Goal: Task Accomplishment & Management: Complete application form

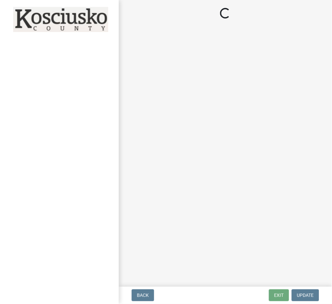
select select "c872cdc8-ca01-49f1-a213-e4b05fa58cd2"
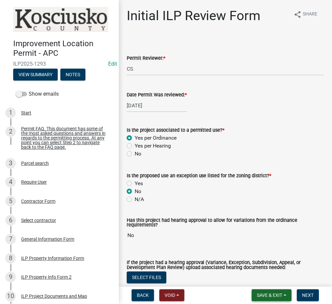
click at [276, 298] on span "Save & Exit" at bounding box center [269, 295] width 25 height 5
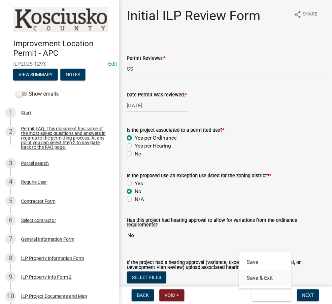
click at [271, 283] on button "Save & Exit" at bounding box center [265, 278] width 53 height 16
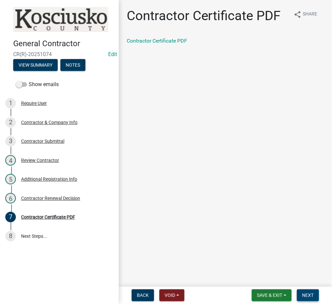
click at [306, 293] on span "Next" at bounding box center [308, 295] width 12 height 5
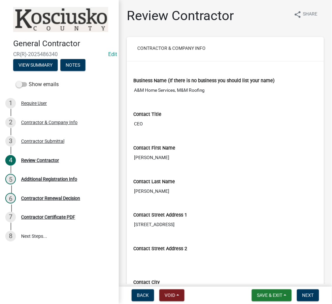
scroll to position [117, 0]
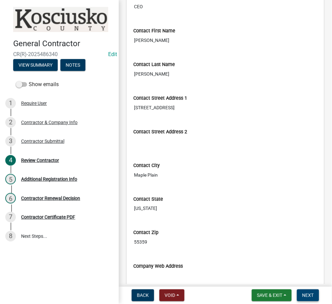
click at [312, 292] on button "Next" at bounding box center [308, 295] width 22 height 12
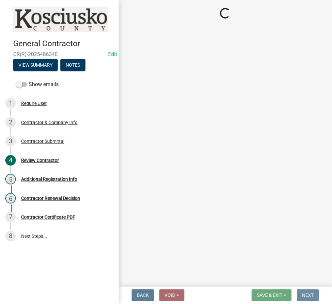
scroll to position [0, 0]
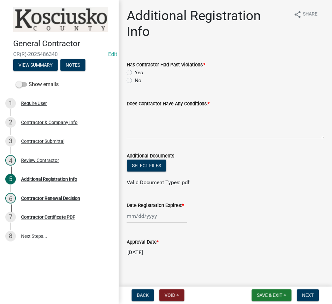
click at [135, 77] on label "No" at bounding box center [138, 81] width 7 height 8
click at [135, 77] on input "No" at bounding box center [137, 79] width 4 height 4
radio input "true"
click at [159, 112] on textarea "Does Contractor Have Any Conditions: *" at bounding box center [225, 123] width 197 height 31
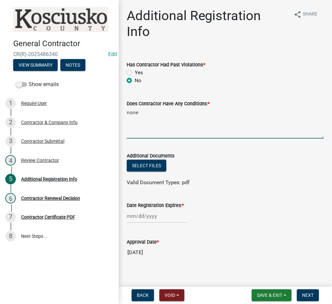
type textarea "none"
click at [136, 210] on div at bounding box center [157, 217] width 60 height 14
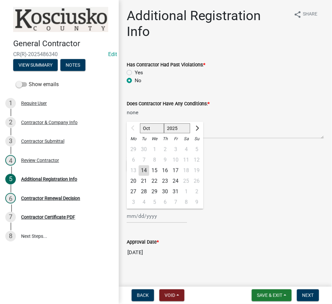
click at [175, 123] on select "2025 2026 2027 2028 2029 2030 2031 2032 2033 2034 2035 2036 2037 2038 2039 2040…" at bounding box center [177, 128] width 26 height 10
select select "2026"
click at [164, 123] on select "2025 2026 2027 2028 2029 2030 2031 2032 2033 2034 2035 2036 2037 2038 2039 2040…" at bounding box center [177, 128] width 26 height 10
click at [155, 155] on div "7" at bounding box center [154, 160] width 11 height 11
type input "10/07/2026"
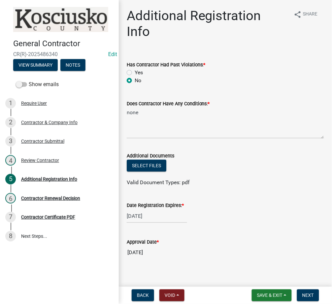
select select "10"
select select "2026"
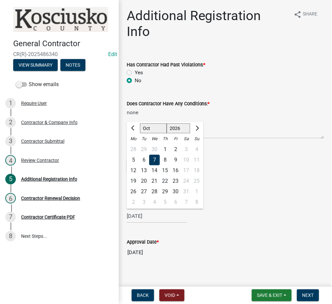
click at [148, 210] on input "10/07/2026" at bounding box center [157, 217] width 60 height 14
click at [156, 165] on div "14" at bounding box center [154, 170] width 11 height 11
type input "10/14/2026"
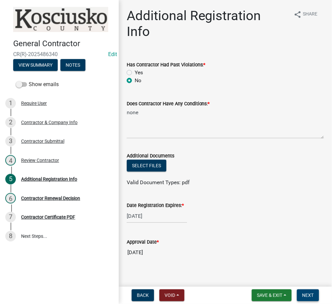
click at [313, 293] on span "Next" at bounding box center [308, 295] width 12 height 5
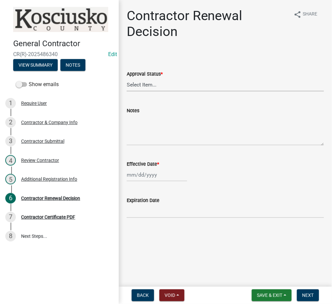
click at [193, 86] on select "Select Item... Approved Denied" at bounding box center [225, 85] width 197 height 14
click at [127, 78] on select "Select Item... Approved Denied" at bounding box center [225, 85] width 197 height 14
select select "30db8998-795d-4bbe-8e49-f1ade8865815"
click at [145, 177] on div at bounding box center [157, 175] width 60 height 14
select select "10"
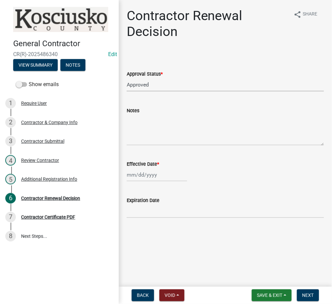
select select "2025"
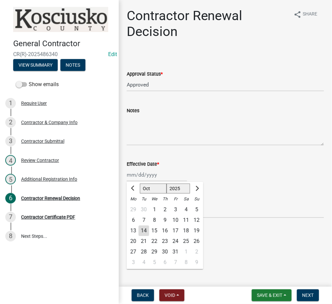
click at [149, 231] on div "14" at bounding box center [144, 230] width 11 height 11
type input "10/14/2025"
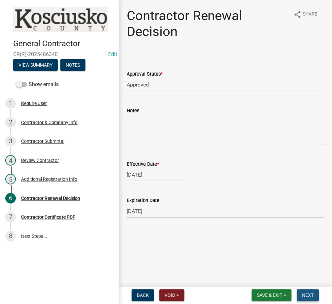
click at [313, 293] on span "Next" at bounding box center [308, 295] width 12 height 5
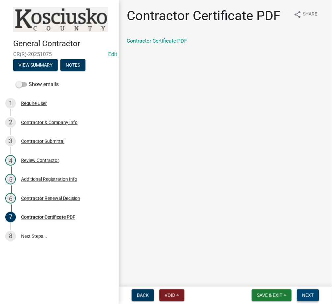
click at [304, 296] on span "Next" at bounding box center [308, 295] width 12 height 5
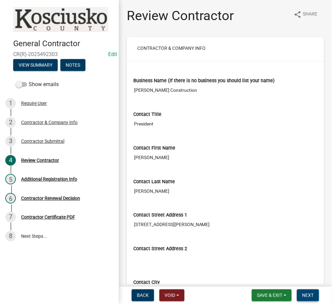
click at [303, 292] on button "Next" at bounding box center [308, 295] width 22 height 12
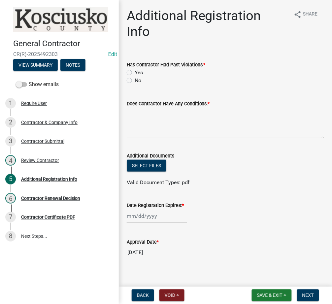
click at [135, 77] on label "No" at bounding box center [138, 81] width 7 height 8
click at [135, 77] on input "No" at bounding box center [137, 79] width 4 height 4
radio input "true"
click at [157, 108] on textarea "Does Contractor Have Any Conditions: *" at bounding box center [225, 123] width 197 height 31
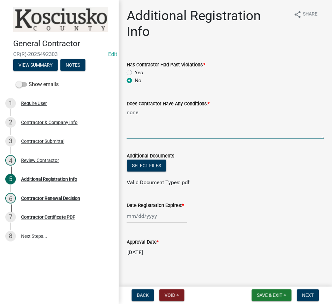
type textarea "none"
click at [143, 210] on div at bounding box center [157, 217] width 60 height 14
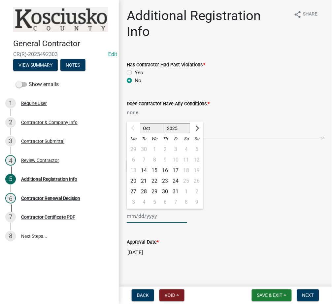
click at [173, 123] on select "2025 2026 2027 2028 2029 2030 2031 2032 2033 2034 2035 2036 2037 2038 2039 2040…" at bounding box center [177, 128] width 26 height 10
select select "2026"
click at [164, 123] on select "2025 2026 2027 2028 2029 2030 2031 2032 2033 2034 2035 2036 2037 2038 2039 2040…" at bounding box center [177, 128] width 26 height 10
click at [156, 165] on div "14" at bounding box center [154, 170] width 11 height 11
type input "10/14/2026"
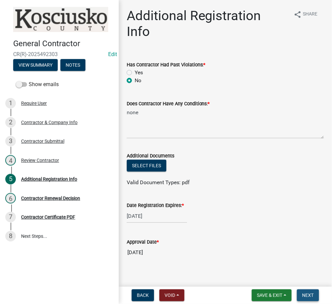
click at [310, 294] on span "Next" at bounding box center [308, 295] width 12 height 5
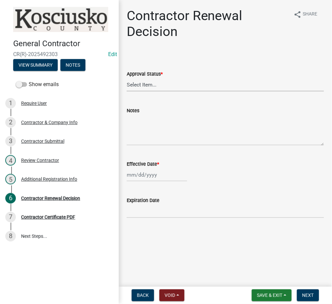
click at [198, 85] on select "Select Item... Approved Denied" at bounding box center [225, 85] width 197 height 14
click at [127, 78] on select "Select Item... Approved Denied" at bounding box center [225, 85] width 197 height 14
select select "30db8998-795d-4bbe-8e49-f1ade8865815"
click at [143, 175] on div at bounding box center [157, 175] width 60 height 14
select select "10"
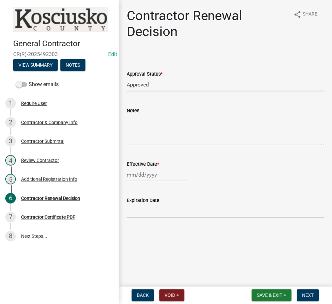
select select "2025"
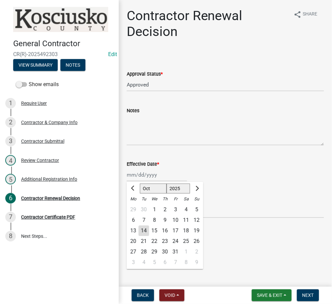
click at [145, 231] on div "14" at bounding box center [144, 230] width 11 height 11
type input "10/14/2025"
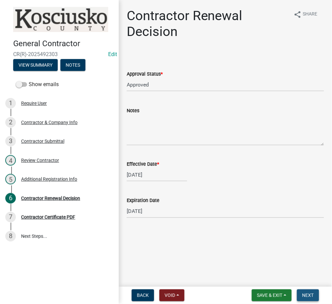
click at [314, 293] on button "Next" at bounding box center [308, 295] width 22 height 12
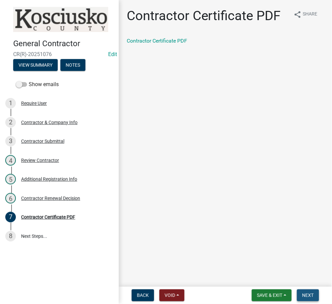
click at [305, 293] on span "Next" at bounding box center [308, 295] width 12 height 5
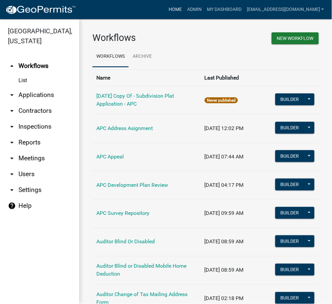
click at [185, 7] on link "Home" at bounding box center [175, 9] width 18 height 13
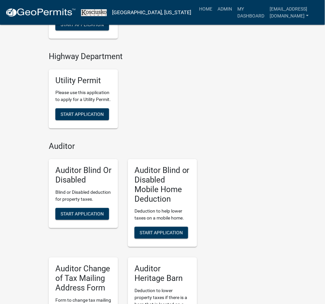
scroll to position [1630, 0]
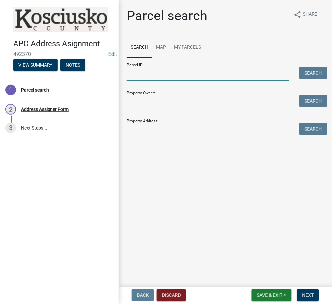
click at [170, 79] on input "Parcel ID:" at bounding box center [208, 74] width 163 height 14
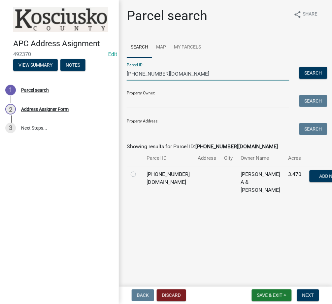
type input "021-016-003.BA"
click at [139, 170] on label at bounding box center [139, 170] width 0 height 0
click at [139, 174] on input "radio" at bounding box center [141, 172] width 4 height 4
radio input "true"
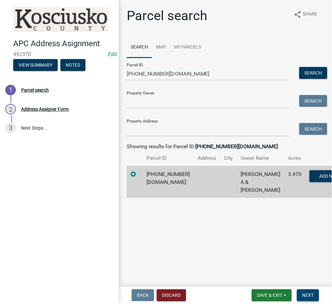
click at [310, 293] on span "Next" at bounding box center [308, 295] width 12 height 5
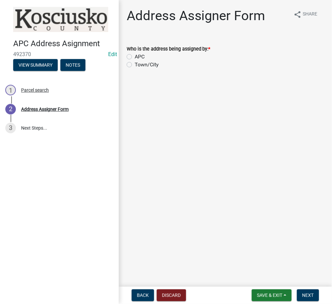
click at [135, 56] on label "APC" at bounding box center [140, 57] width 10 height 8
click at [135, 56] on input "APC" at bounding box center [137, 55] width 4 height 4
radio input "true"
click at [316, 294] on button "Next" at bounding box center [308, 295] width 22 height 12
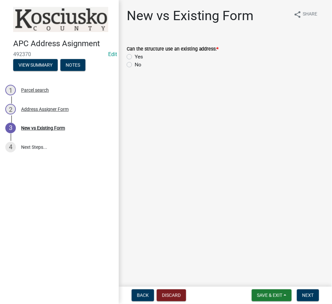
click at [135, 64] on label "No" at bounding box center [138, 65] width 7 height 8
click at [135, 64] on input "No" at bounding box center [137, 63] width 4 height 4
radio input "true"
click at [309, 296] on span "Next" at bounding box center [308, 295] width 12 height 5
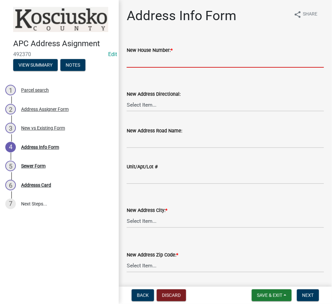
click at [175, 64] on input "New House Number: *" at bounding box center [225, 61] width 197 height 14
type input "7369"
select select "cb6d8625-1401-46f7-8a63-3b4de4b85a43"
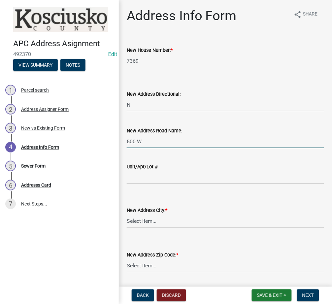
type input "500 W"
select select "a49089a7-fd3d-4258-b94c-fe0bd5e20501"
select select "81877804-692f-453a-99c3-98178329e188"
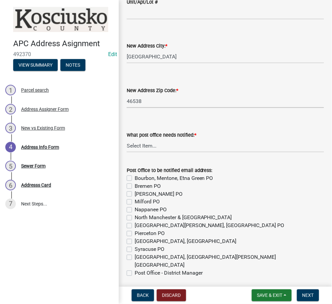
scroll to position [181, 0]
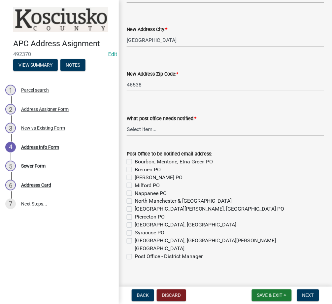
click at [175, 126] on select "Select Item... None Bourbon Bremen Cromwell Mentone Milford Nappanee North Manc…" at bounding box center [225, 129] width 197 height 14
click at [127, 122] on select "Select Item... None Bourbon Bremen Cromwell Mentone Milford Nappanee North Manc…" at bounding box center [225, 129] width 197 height 14
select select "a7b8ab48-a4e5-400e-979e-a8770d13233b"
click at [135, 209] on label "North Webster, Leesburg PO" at bounding box center [210, 209] width 150 height 8
click at [135, 209] on input "North Webster, Leesburg PO" at bounding box center [137, 207] width 4 height 4
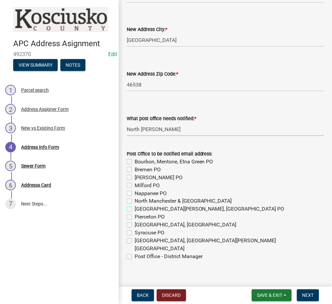
checkbox input "true"
checkbox input "false"
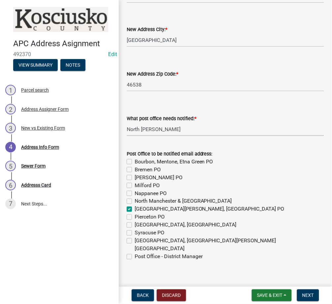
checkbox input "false"
checkbox input "true"
checkbox input "false"
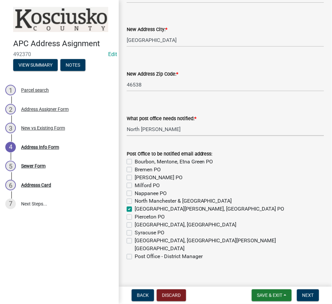
checkbox input "false"
click at [307, 294] on span "Next" at bounding box center [308, 295] width 12 height 5
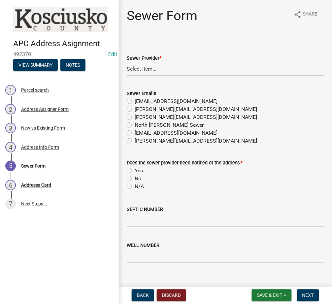
click at [176, 75] on select "Select Item... N/A Turkey Creek City of Warsaw Lakeland Sewer Town of North Web…" at bounding box center [225, 69] width 197 height 14
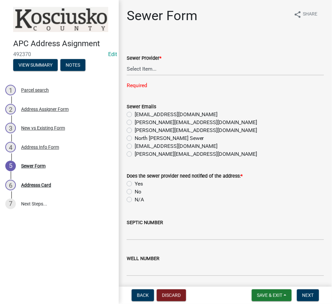
click at [124, 89] on div "Sewer Form share Share Sewer Provider * Select Item... N/A Turkey Creek City of…" at bounding box center [225, 148] width 207 height 280
click at [153, 64] on select "Select Item... N/A Turkey Creek City of Warsaw Lakeland Sewer Town of North Web…" at bounding box center [225, 69] width 197 height 14
click at [127, 62] on select "Select Item... N/A Turkey Creek City of Warsaw Lakeland Sewer Town of North Web…" at bounding box center [225, 69] width 197 height 14
select select "523673c0-1176-4203-96db-de6e9efd0509"
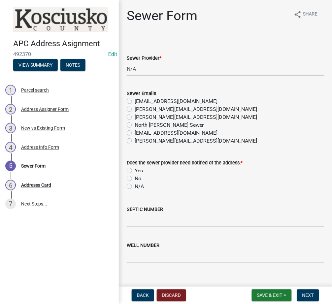
click at [135, 186] on label "N/A" at bounding box center [139, 187] width 9 height 8
click at [135, 186] on input "N/A" at bounding box center [137, 185] width 4 height 4
radio input "true"
click at [160, 219] on input "SEPTIC NUMBER" at bounding box center [225, 221] width 197 height 14
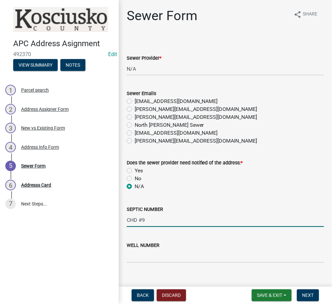
type input "CHD #9"
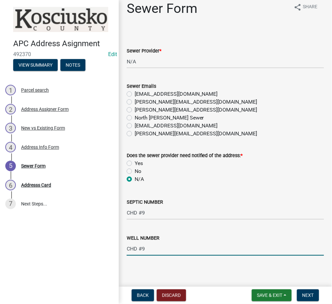
scroll to position [9, 0]
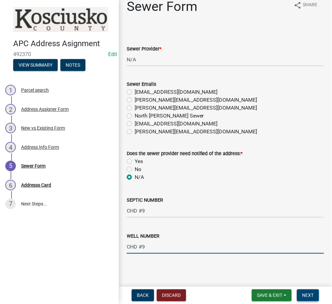
type input "CHD #9"
click at [314, 293] on span "Next" at bounding box center [308, 295] width 12 height 5
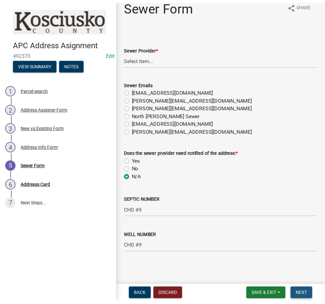
scroll to position [0, 0]
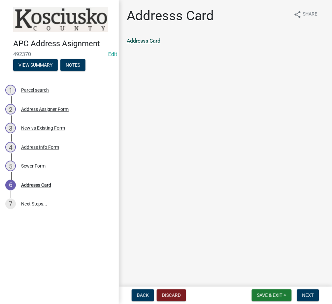
click at [156, 43] on link "Addresss Card" at bounding box center [144, 41] width 34 height 6
click at [148, 43] on link "Addresss Card" at bounding box center [144, 41] width 34 height 6
click at [300, 295] on button "Next" at bounding box center [308, 295] width 22 height 12
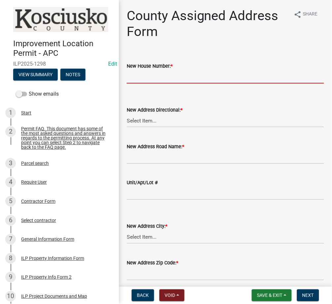
click at [151, 76] on input "New House Number: *" at bounding box center [225, 77] width 197 height 14
type input "7369"
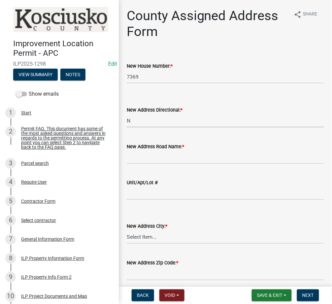
select select "57d3dbe1-f48f-4c9f-af6d-6c7a2e9f3087"
type input "500 W"
select select "977ad379-d01f-416a-8efb-289da9dee0e3"
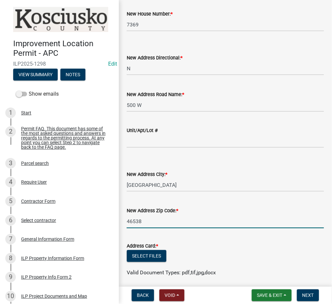
scroll to position [76, 0]
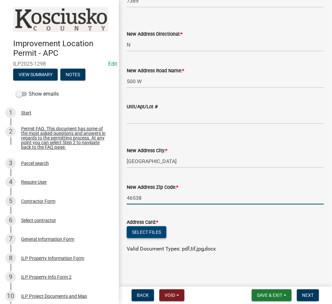
type input "46538"
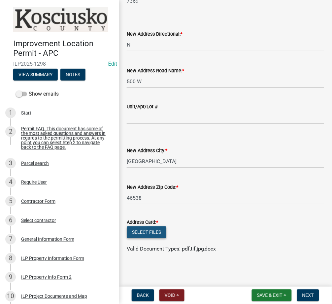
click at [146, 231] on button "Select files" at bounding box center [147, 232] width 40 height 12
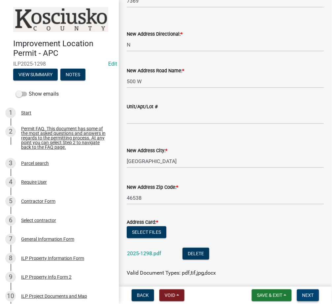
click at [304, 297] on span "Next" at bounding box center [308, 295] width 12 height 5
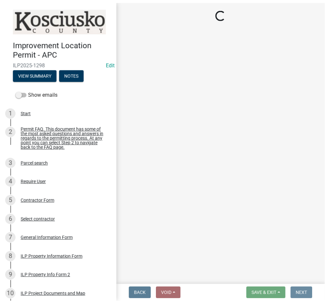
scroll to position [0, 0]
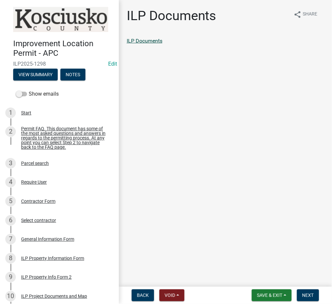
click at [143, 41] on link "ILP Documents" at bounding box center [145, 41] width 36 height 6
click at [305, 291] on button "Next" at bounding box center [308, 295] width 22 height 12
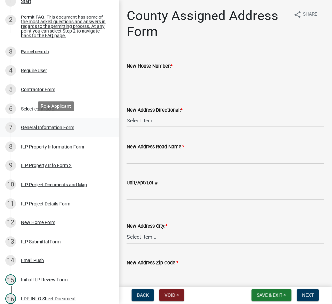
scroll to position [117, 0]
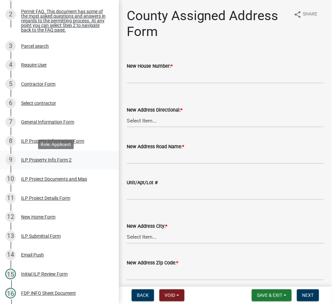
click at [42, 162] on div "ILP Property Info Form 2" at bounding box center [46, 160] width 51 height 5
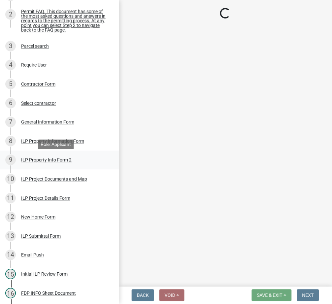
select select "6e91c93c-81b9-4f5f-83ef-fc19143fff9c"
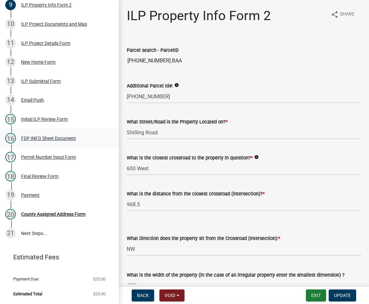
scroll to position [157, 0]
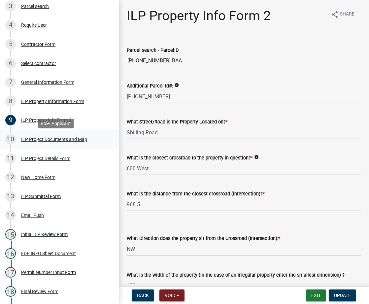
click at [43, 141] on div "ILP Project Documents and Map" at bounding box center [54, 139] width 66 height 5
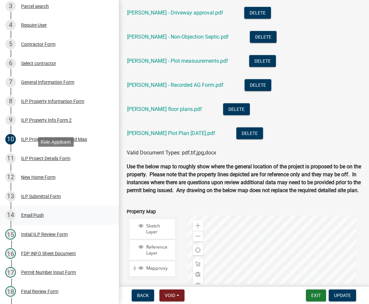
scroll to position [275, 0]
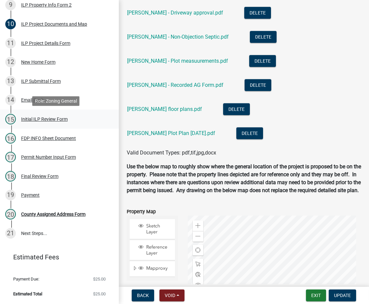
click at [58, 117] on div "Initial ILP Review Form" at bounding box center [44, 119] width 47 height 5
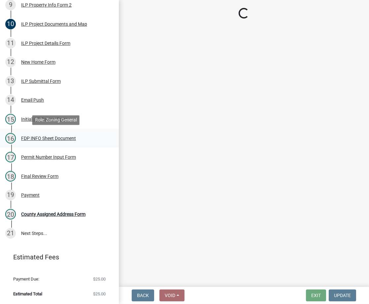
select select "d95389f4-ab5a-4603-9826-29cf73316391"
select select "c0fa77dd-9ee0-4144-9979-eb2eebb8c086"
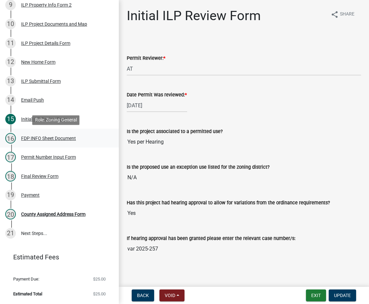
click at [58, 138] on div "FDP INFO Sheet Document" at bounding box center [48, 138] width 55 height 5
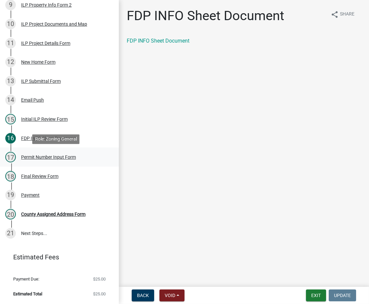
click at [55, 160] on div "17 Permit Number Input Form" at bounding box center [56, 157] width 103 height 11
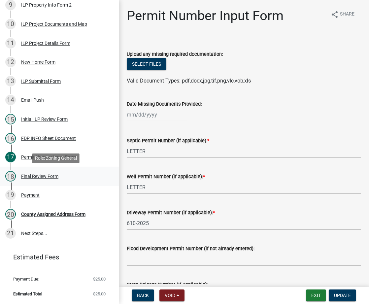
click at [47, 175] on div "Final Review Form" at bounding box center [39, 176] width 37 height 5
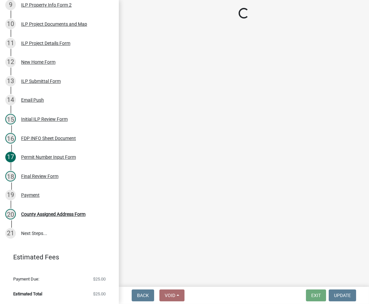
select select "d95389f4-ab5a-4603-9826-29cf73316391"
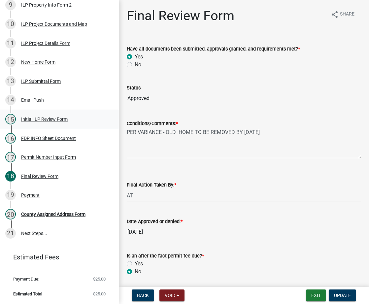
scroll to position [157, 0]
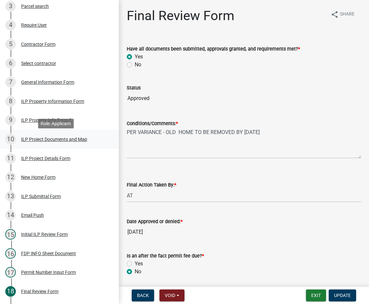
click at [46, 142] on div "ILP Project Documents and Map" at bounding box center [54, 139] width 66 height 5
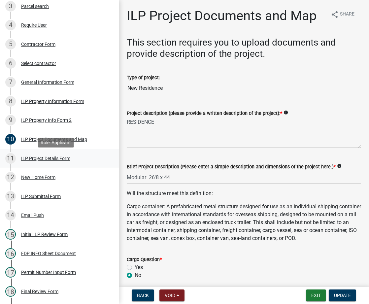
click at [43, 157] on div "11 ILP Project Details Form" at bounding box center [56, 158] width 103 height 11
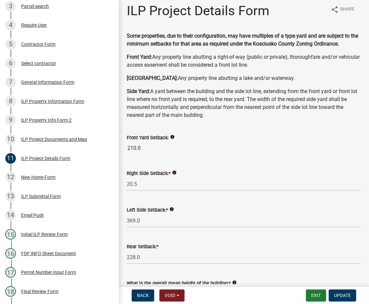
scroll to position [0, 0]
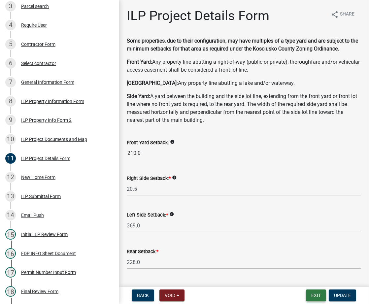
click at [311, 296] on button "Exit" at bounding box center [316, 295] width 20 height 12
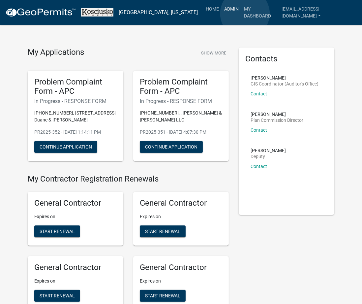
click at [242, 14] on link "Admin" at bounding box center [232, 9] width 20 height 13
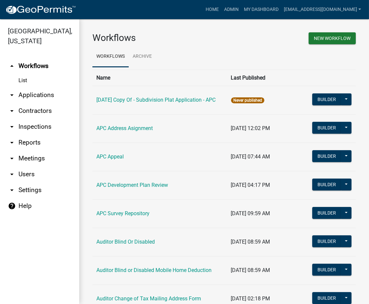
click at [41, 94] on link "arrow_drop_down Applications" at bounding box center [39, 95] width 79 height 16
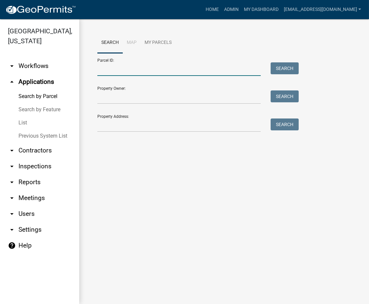
click at [137, 75] on input "Parcel ID:" at bounding box center [178, 69] width 163 height 14
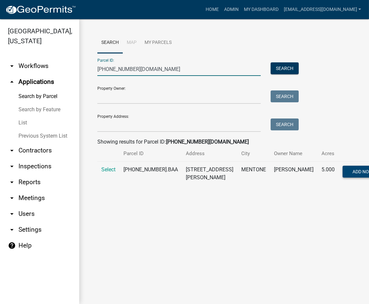
type input "013-164-004.BA"
click at [332, 174] on button "Add Note" at bounding box center [363, 172] width 41 height 12
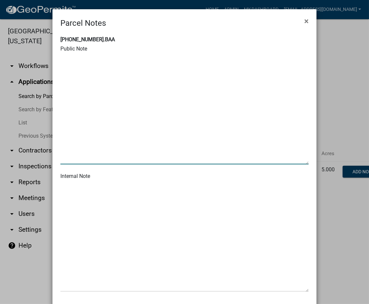
click at [153, 66] on textarea at bounding box center [184, 109] width 248 height 110
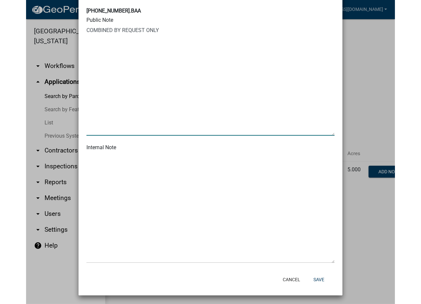
scroll to position [29, 0]
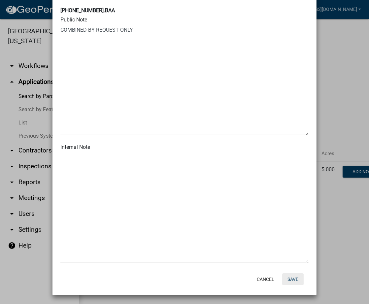
type textarea "COMBINED BY REQUEST ONLY"
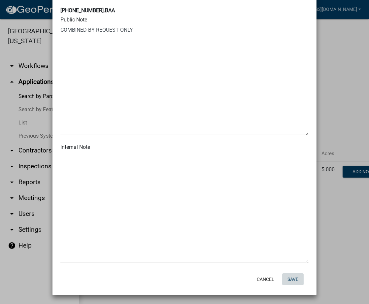
click at [288, 284] on button "Save" at bounding box center [292, 279] width 21 height 12
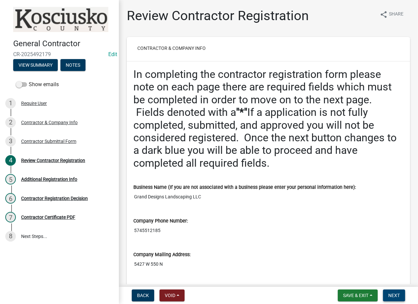
click at [390, 294] on span "Next" at bounding box center [394, 295] width 12 height 5
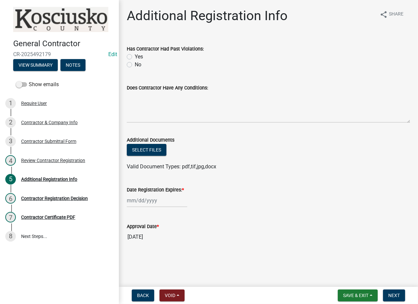
click at [135, 65] on label "No" at bounding box center [138, 65] width 7 height 8
click at [135, 65] on input "No" at bounding box center [137, 63] width 4 height 4
radio input "true"
click at [150, 199] on div at bounding box center [157, 201] width 60 height 14
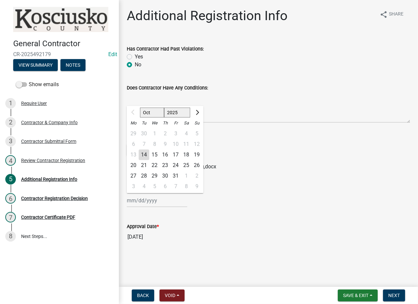
click at [183, 113] on select "2025 2026 2027 2028 2029 2030 2031 2032 2033 2034 2035 2036 2037 2038 2039 2040…" at bounding box center [177, 113] width 26 height 10
select select "2026"
click at [164, 108] on select "2025 2026 2027 2028 2029 2030 2031 2032 2033 2034 2035 2036 2037 2038 2039 2040…" at bounding box center [177, 113] width 26 height 10
click at [155, 151] on div "14" at bounding box center [154, 155] width 11 height 11
type input "10/14/2026"
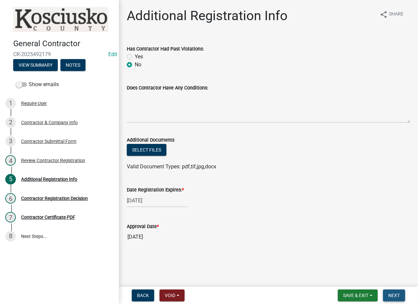
click at [392, 294] on span "Next" at bounding box center [394, 295] width 12 height 5
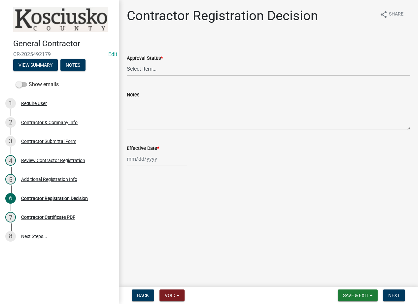
click at [158, 71] on select "Select Item... Approved Denied" at bounding box center [268, 69] width 283 height 14
click at [127, 62] on select "Select Item... Approved Denied" at bounding box center [268, 69] width 283 height 14
select select "8e4351d7-4ebf-4714-a7c9-c8187f00e083"
click at [145, 161] on div at bounding box center [157, 159] width 60 height 14
select select "10"
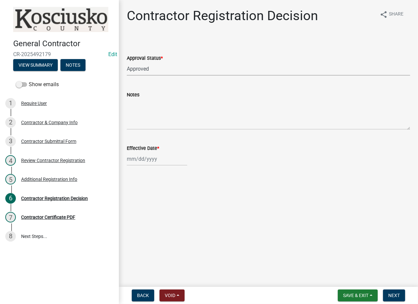
select select "2025"
click at [145, 219] on div "14" at bounding box center [144, 215] width 11 height 11
type input "10/14/2025"
click at [395, 294] on span "Next" at bounding box center [394, 295] width 12 height 5
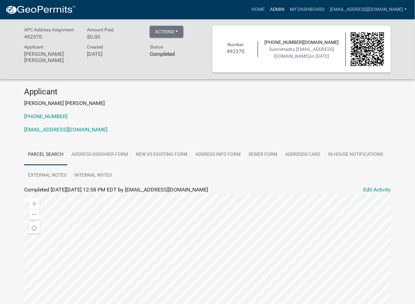
click at [287, 11] on link "Admin" at bounding box center [277, 9] width 20 height 13
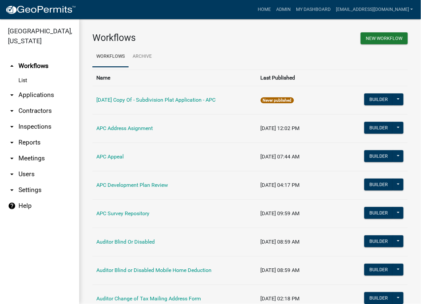
click at [28, 94] on link "arrow_drop_down Applications" at bounding box center [39, 95] width 79 height 16
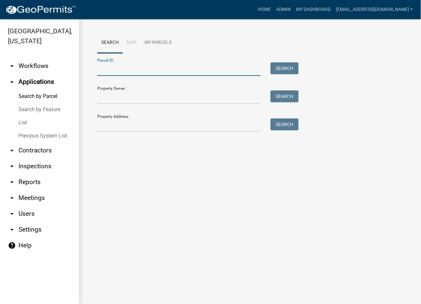
click at [162, 70] on input "Parcel ID:" at bounding box center [178, 69] width 163 height 14
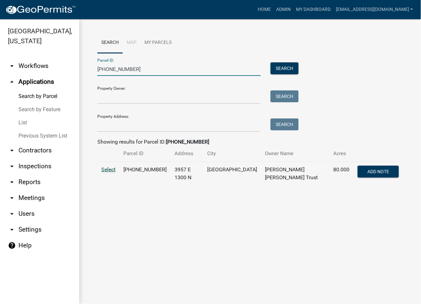
type input "027-045-007"
click at [108, 169] on span "Select" at bounding box center [108, 169] width 14 height 6
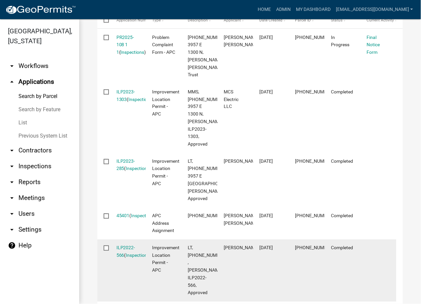
scroll to position [234, 0]
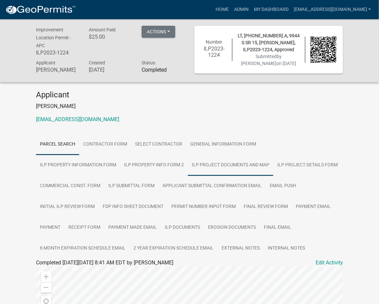
click at [188, 159] on link "ILP Project Documents and Map" at bounding box center [230, 165] width 85 height 21
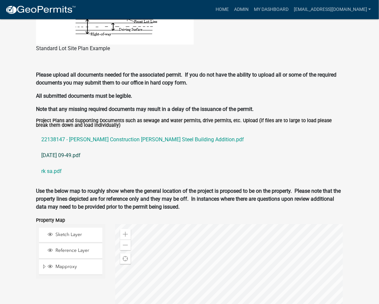
scroll to position [606, 0]
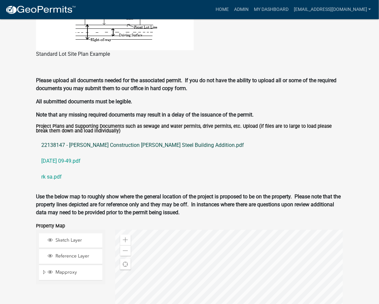
click at [146, 145] on link "22138147 - [PERSON_NAME] Construction [PERSON_NAME] Steel Building Addition.pdf" at bounding box center [189, 145] width 307 height 16
click at [55, 158] on link "2023-10-13 09-49.pdf" at bounding box center [189, 161] width 307 height 16
click at [41, 175] on link "rk sa.pdf" at bounding box center [189, 177] width 307 height 16
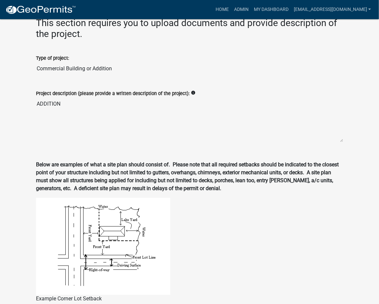
scroll to position [266, 0]
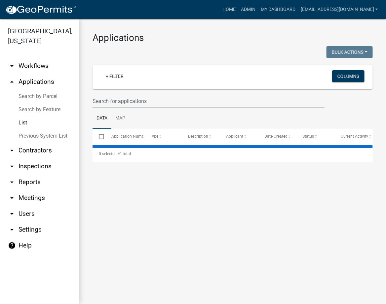
click at [30, 95] on link "Search by Parcel" at bounding box center [39, 96] width 79 height 13
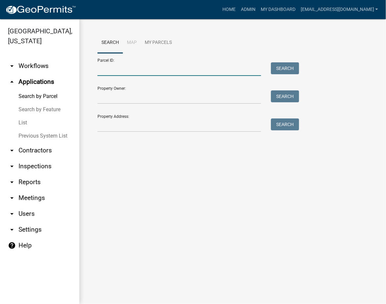
click at [133, 73] on input "Parcel ID:" at bounding box center [178, 69] width 163 height 14
click at [20, 123] on link "List" at bounding box center [39, 122] width 79 height 13
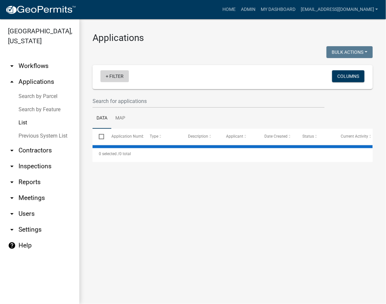
click at [121, 73] on link "+ Filter" at bounding box center [114, 76] width 28 height 12
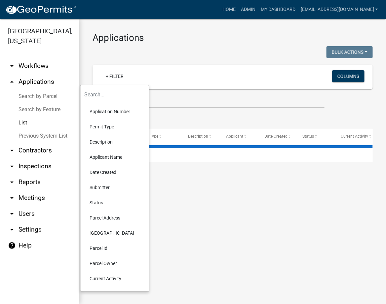
select select "3: 100"
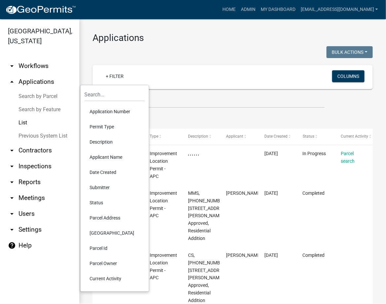
click at [97, 128] on li "Permit Type" at bounding box center [115, 126] width 60 height 15
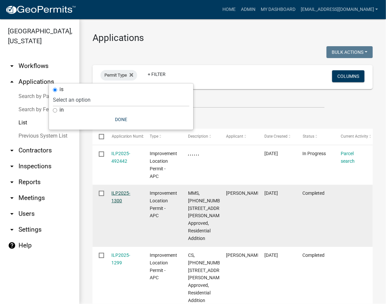
click at [121, 191] on link "ILP2025-1300" at bounding box center [121, 196] width 19 height 13
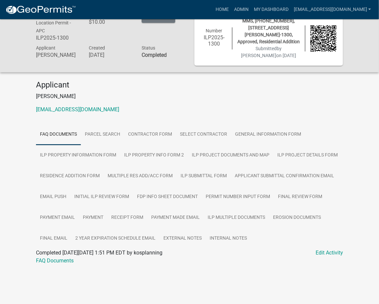
scroll to position [19, 0]
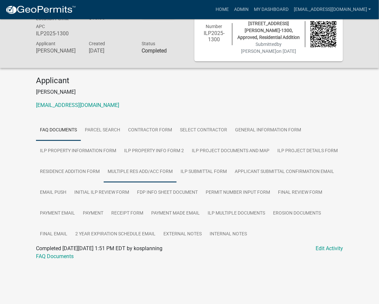
click at [145, 169] on link "Multiple Res Add/Acc Form" at bounding box center [140, 171] width 73 height 21
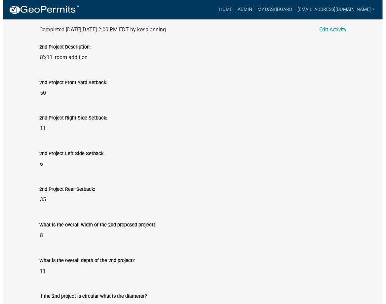
scroll to position [120, 0]
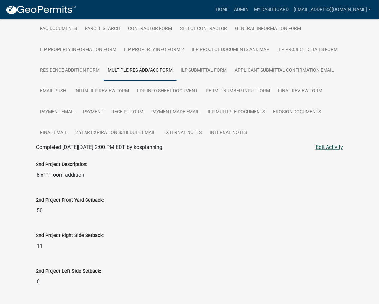
click at [333, 146] on link "Edit Activity" at bounding box center [329, 147] width 27 height 8
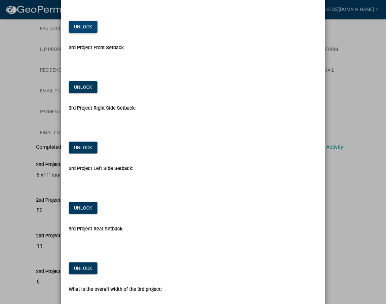
scroll to position [587, 0]
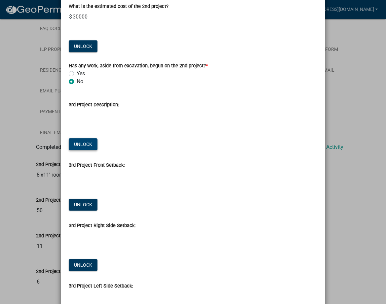
click at [74, 146] on button "Unlock" at bounding box center [83, 144] width 29 height 12
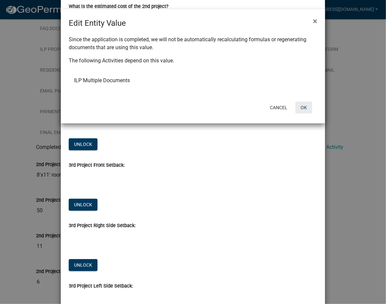
click at [302, 109] on button "OK" at bounding box center [303, 108] width 17 height 12
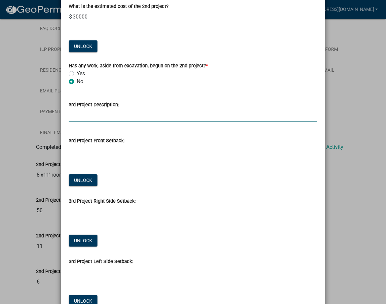
click at [85, 113] on input "3rd Project Description:" at bounding box center [193, 116] width 248 height 14
type input "2ND FLOOR DECK"
click at [73, 179] on button "Unlock" at bounding box center [83, 180] width 29 height 12
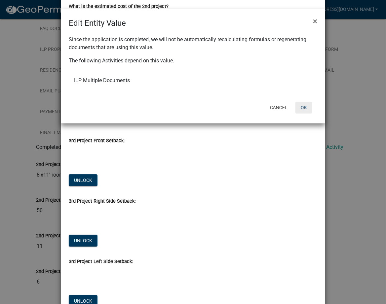
click at [300, 105] on button "OK" at bounding box center [303, 108] width 17 height 12
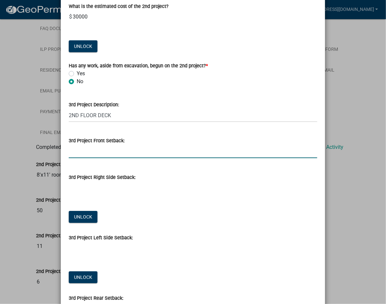
click at [101, 151] on input "text" at bounding box center [193, 152] width 248 height 14
type input "50"
click at [84, 218] on button "Unlock" at bounding box center [83, 217] width 29 height 12
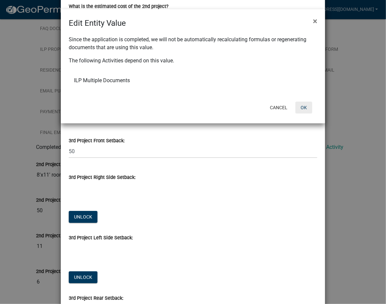
click at [309, 107] on button "OK" at bounding box center [303, 108] width 17 height 12
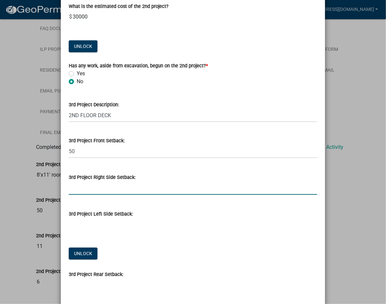
click at [94, 194] on input "text" at bounding box center [193, 188] width 248 height 14
type input "11"
click at [81, 254] on wm-data-entity-input-list "2nd Project Description: 8'x11' room addition Unlock 2nd Project Front Yard Set…" at bounding box center [193, 83] width 248 height 1269
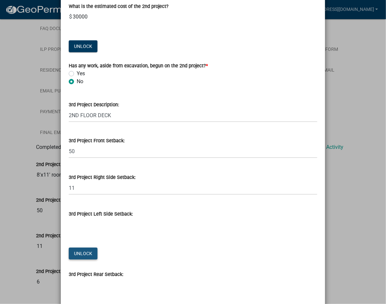
click at [84, 254] on button "Unlock" at bounding box center [83, 254] width 29 height 12
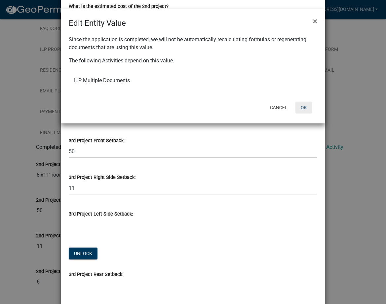
click at [309, 107] on button "OK" at bounding box center [303, 108] width 17 height 12
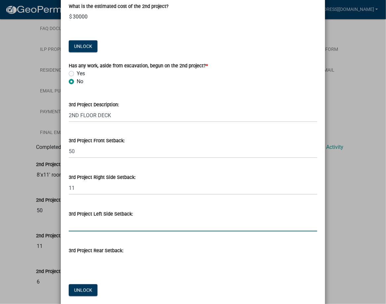
click at [75, 228] on input "text" at bounding box center [193, 225] width 248 height 14
type input "7"
click at [77, 287] on button "Unlock" at bounding box center [83, 290] width 29 height 12
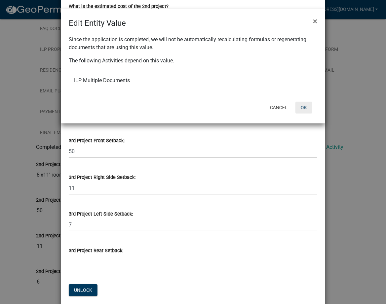
click at [306, 102] on button "OK" at bounding box center [303, 108] width 17 height 12
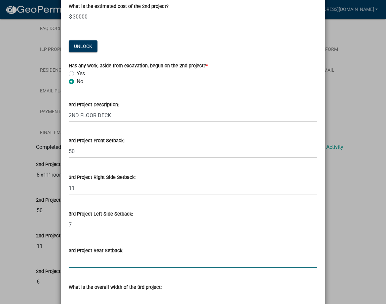
click at [78, 267] on input "text" at bounding box center [193, 262] width 248 height 14
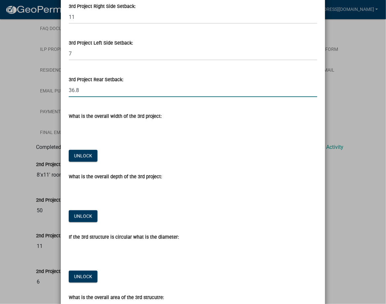
scroll to position [822, 0]
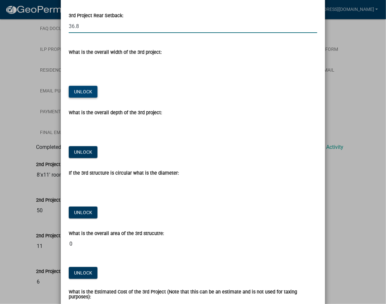
type input "36.8"
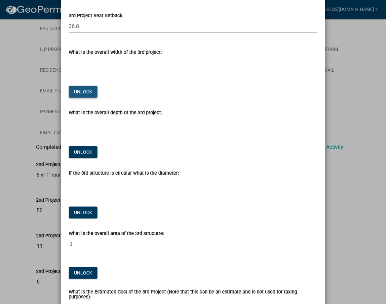
click at [80, 86] on button "Unlock" at bounding box center [83, 92] width 29 height 12
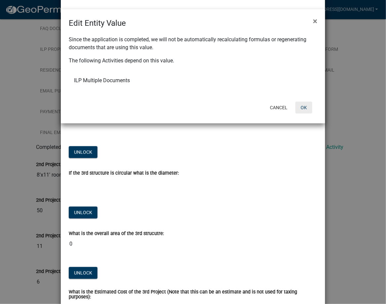
click at [308, 109] on button "OK" at bounding box center [303, 108] width 17 height 12
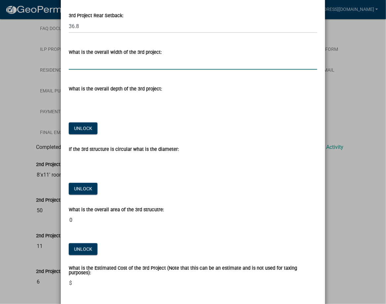
click at [154, 64] on input "text" at bounding box center [193, 63] width 248 height 14
type input "9"
click at [80, 130] on button "Unlock" at bounding box center [83, 128] width 29 height 12
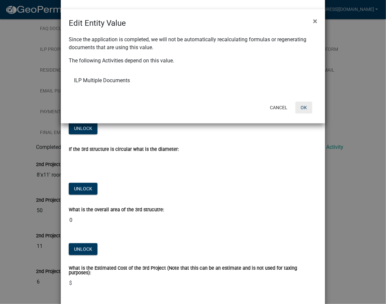
click at [306, 108] on button "OK" at bounding box center [303, 108] width 17 height 12
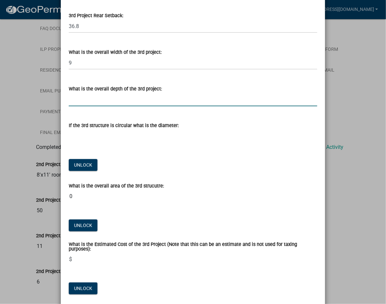
click at [80, 97] on input "text" at bounding box center [193, 100] width 248 height 14
type input "24"
click at [82, 224] on button "Unlock" at bounding box center [83, 226] width 29 height 12
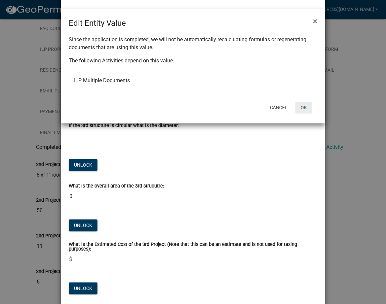
click at [304, 112] on button "OK" at bounding box center [303, 108] width 17 height 12
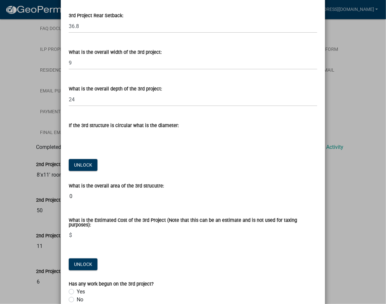
click at [104, 194] on input "0" at bounding box center [193, 196] width 248 height 13
click at [111, 199] on input "0" at bounding box center [193, 196] width 248 height 13
click at [108, 224] on div "What is the Estimated Cost of the 3rd Project (Note that this can be an estimat…" at bounding box center [193, 223] width 248 height 11
click at [87, 261] on button "Unlock" at bounding box center [83, 264] width 29 height 12
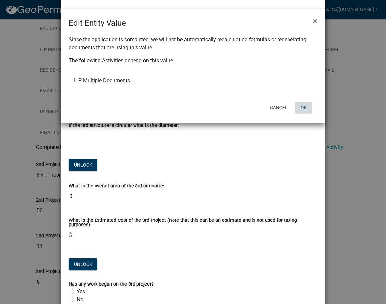
click at [310, 108] on button "OK" at bounding box center [303, 108] width 17 height 12
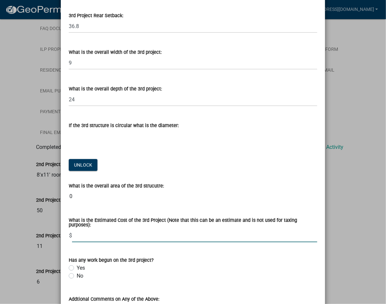
click at [114, 230] on input "text" at bounding box center [194, 236] width 245 height 14
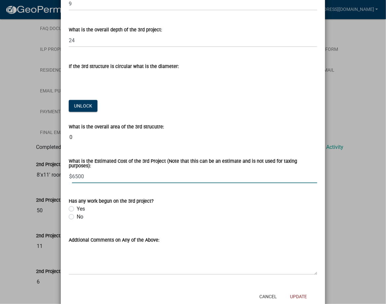
scroll to position [895, 0]
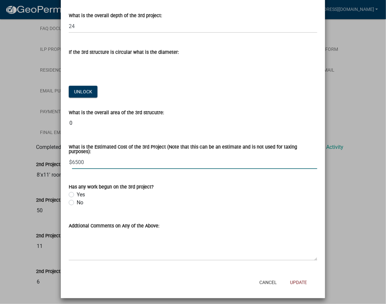
type input "6500"
click at [77, 201] on label "No" at bounding box center [80, 203] width 7 height 8
click at [77, 201] on input "No" at bounding box center [79, 201] width 4 height 4
radio input "true"
click at [290, 282] on button "Update" at bounding box center [298, 283] width 27 height 12
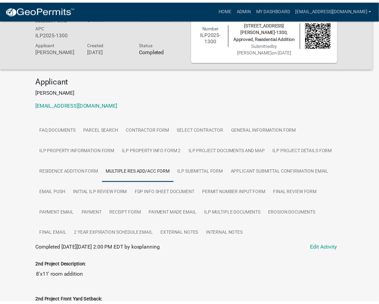
scroll to position [120, 0]
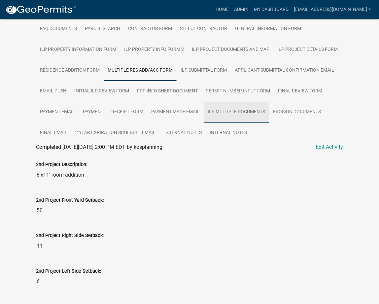
click at [231, 108] on link "ILP Multiple Documents" at bounding box center [236, 112] width 65 height 21
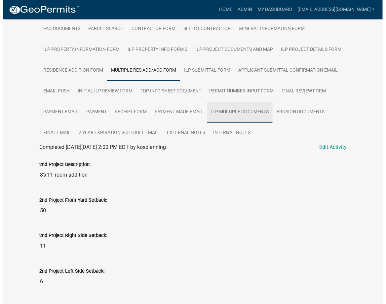
scroll to position [19, 0]
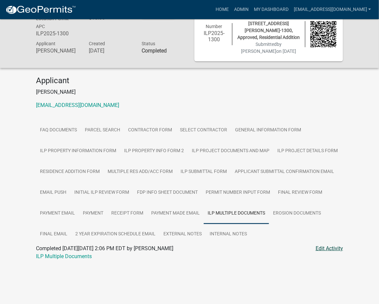
click at [323, 249] on link "Edit Activity" at bounding box center [329, 249] width 27 height 8
click at [331, 246] on link "Edit Activity" at bounding box center [329, 249] width 27 height 8
click at [324, 250] on link "Edit Activity" at bounding box center [329, 249] width 27 height 8
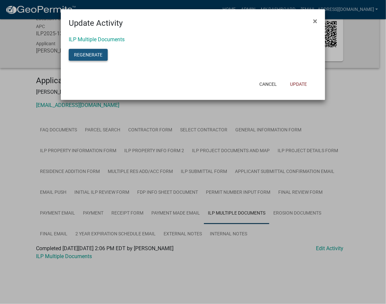
click at [86, 53] on button "Regenerate" at bounding box center [88, 55] width 39 height 12
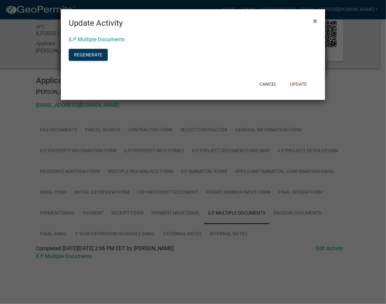
click at [302, 61] on form "Update Activity × ILP Multiple Documents Regenerate Cancel Update" at bounding box center [193, 51] width 264 height 85
click at [299, 82] on button "Update" at bounding box center [298, 84] width 27 height 12
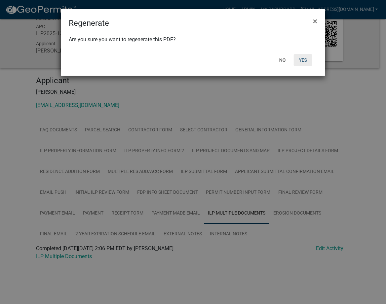
click at [304, 59] on button "Yes" at bounding box center [302, 60] width 18 height 12
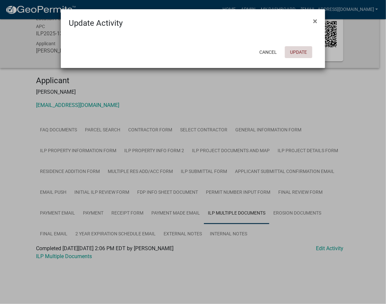
click at [299, 52] on button "Update" at bounding box center [298, 52] width 27 height 12
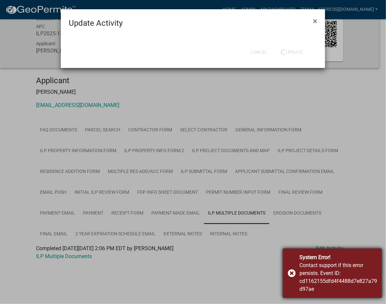
click at [291, 275] on div "System Error! Contact support if this error persists. Event ID: cd1162155dfd4f4…" at bounding box center [332, 274] width 99 height 50
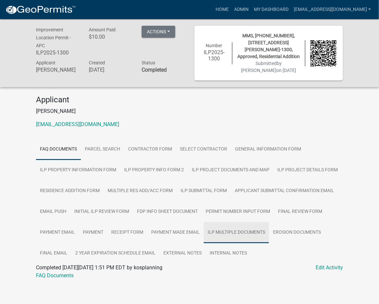
click at [246, 233] on link "ILP Multiple Documents" at bounding box center [236, 232] width 65 height 21
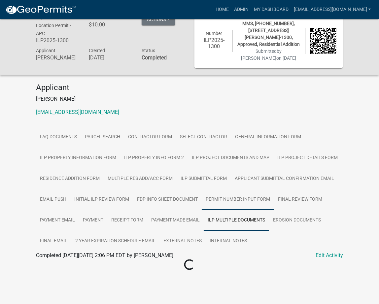
scroll to position [19, 0]
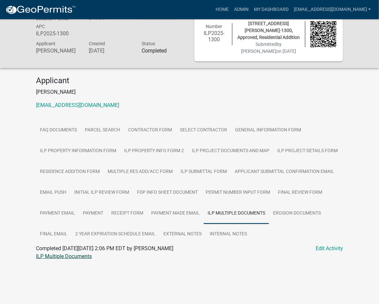
click at [54, 258] on link "ILP Multiple Documents" at bounding box center [64, 256] width 56 height 6
click at [319, 252] on link "Edit Activity" at bounding box center [329, 249] width 27 height 8
click at [329, 250] on link "Edit Activity" at bounding box center [329, 249] width 27 height 8
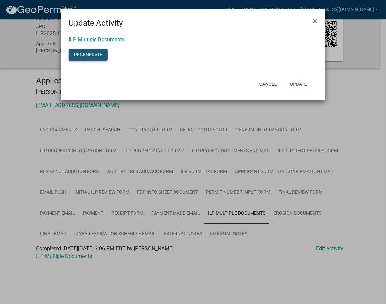
click at [86, 55] on button "Regenerate" at bounding box center [88, 55] width 39 height 12
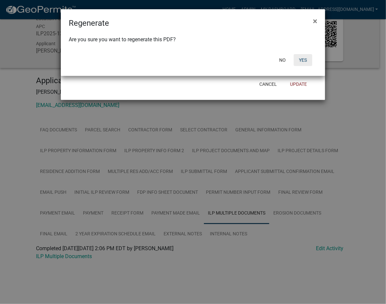
click at [305, 58] on button "Yes" at bounding box center [302, 60] width 18 height 12
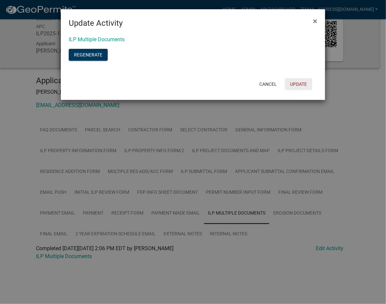
click at [304, 83] on button "Update" at bounding box center [298, 84] width 27 height 12
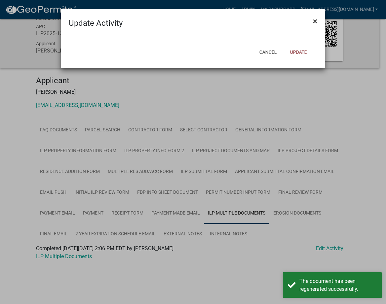
click at [315, 21] on span "×" at bounding box center [315, 21] width 4 height 9
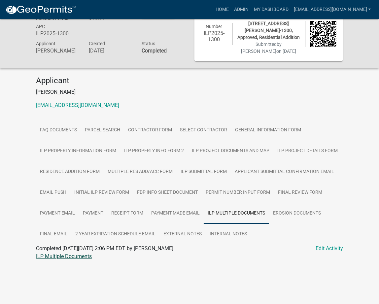
click at [57, 257] on link "ILP Multiple Documents" at bounding box center [64, 256] width 56 height 6
click at [184, 233] on link "External Notes" at bounding box center [182, 234] width 46 height 21
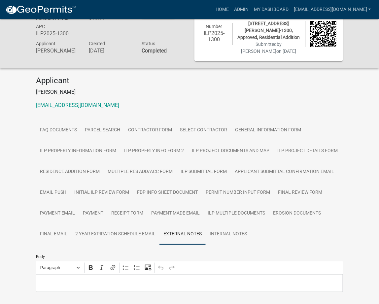
click at [139, 280] on p "Editor editing area: main. Press Alt+0 for help." at bounding box center [190, 283] width 300 height 8
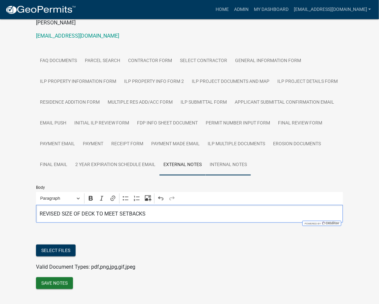
scroll to position [103, 0]
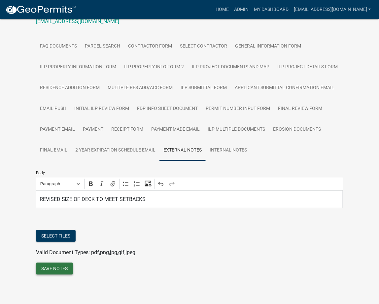
click at [50, 269] on button "Save Notes" at bounding box center [54, 269] width 37 height 12
click at [293, 115] on link "Final Review Form" at bounding box center [300, 108] width 52 height 21
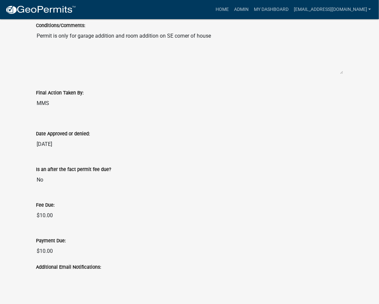
scroll to position [0, 0]
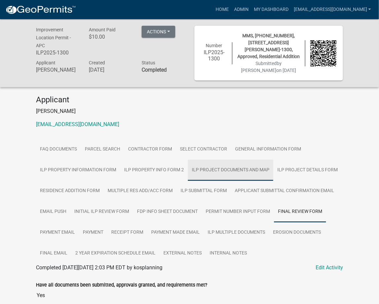
click at [225, 170] on link "ILP Project Documents and Map" at bounding box center [230, 170] width 85 height 21
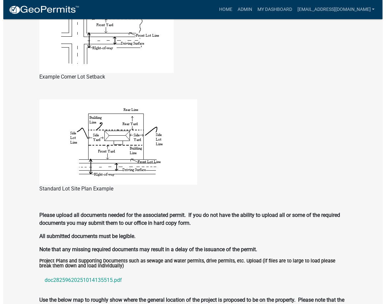
scroll to position [139, 0]
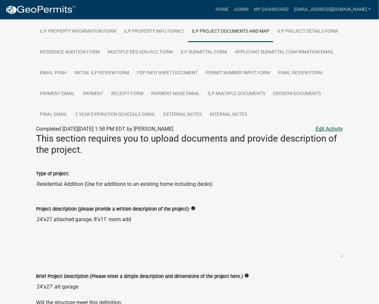
click at [330, 127] on link "Edit Activity" at bounding box center [329, 129] width 27 height 8
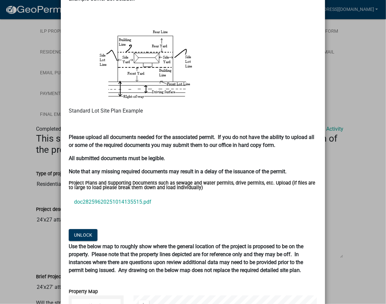
scroll to position [587, 0]
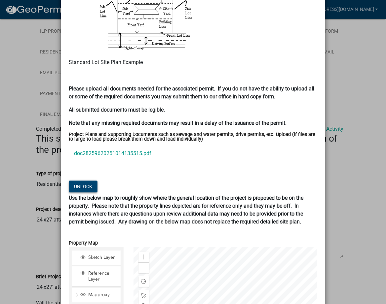
click at [75, 189] on button "Unlock" at bounding box center [83, 187] width 29 height 12
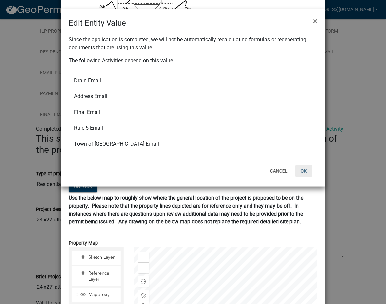
click at [307, 167] on button "OK" at bounding box center [303, 171] width 17 height 12
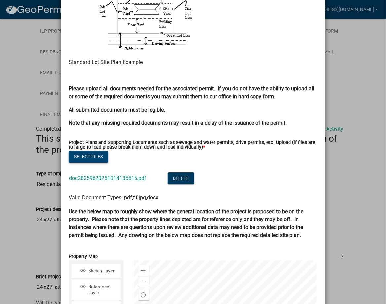
click at [77, 157] on button "Select files" at bounding box center [89, 157] width 40 height 12
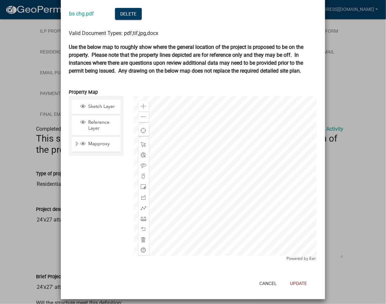
scroll to position [779, 0]
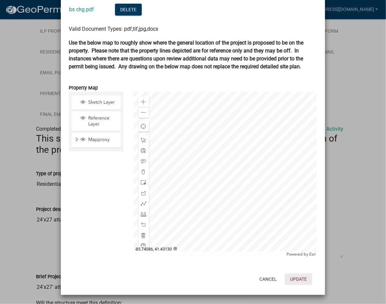
click at [295, 273] on button "Update" at bounding box center [298, 279] width 27 height 12
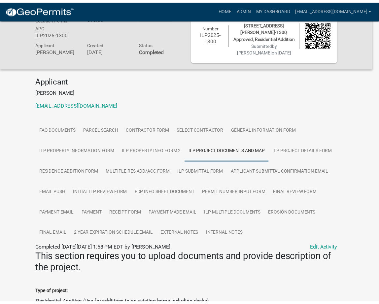
scroll to position [139, 0]
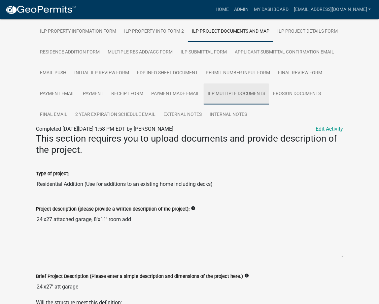
click at [248, 91] on link "ILP Multiple Documents" at bounding box center [236, 94] width 65 height 21
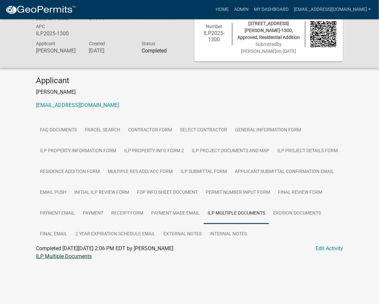
click at [61, 258] on link "ILP Multiple Documents" at bounding box center [64, 256] width 56 height 6
click at [282, 199] on link "Final Review Form" at bounding box center [300, 192] width 52 height 21
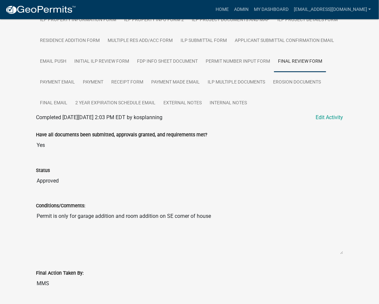
scroll to position [0, 0]
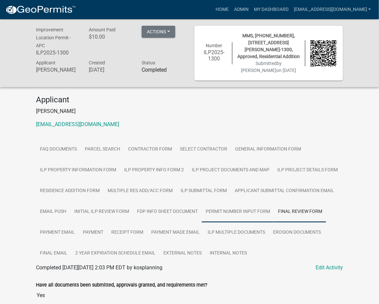
click at [249, 211] on link "Permit Number Input Form" at bounding box center [238, 211] width 72 height 21
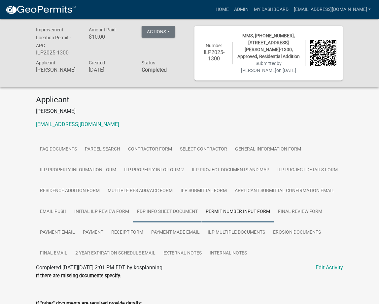
click at [156, 211] on link "FDP INFO Sheet Document" at bounding box center [167, 211] width 69 height 21
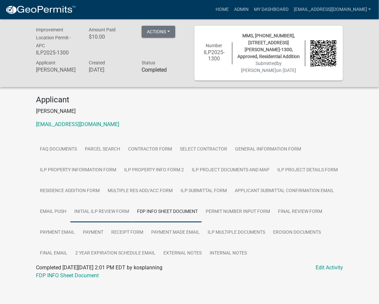
click at [98, 208] on link "Initial ILP Review Form" at bounding box center [101, 211] width 63 height 21
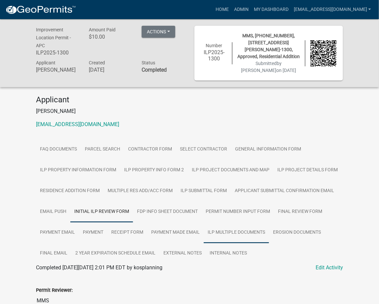
click at [231, 228] on link "ILP Multiple Documents" at bounding box center [236, 232] width 65 height 21
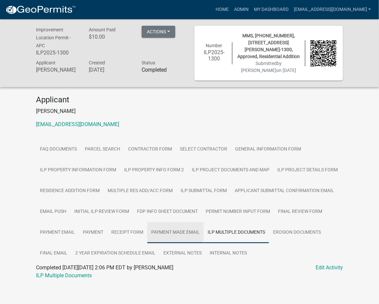
click at [182, 231] on link "Payment Made Email" at bounding box center [175, 232] width 56 height 21
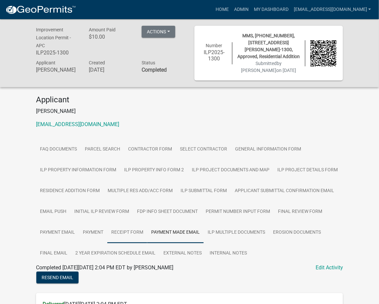
click at [131, 229] on link "Receipt Form" at bounding box center [127, 232] width 40 height 21
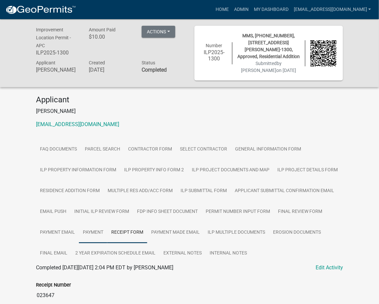
click at [96, 227] on link "Payment" at bounding box center [93, 232] width 28 height 21
click at [61, 230] on link "Payment Email" at bounding box center [57, 232] width 43 height 21
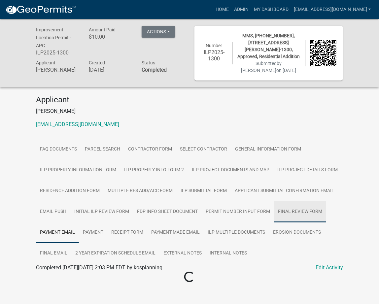
click at [300, 209] on link "Final Review Form" at bounding box center [300, 211] width 52 height 21
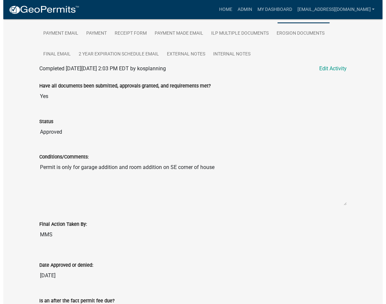
scroll to position [213, 0]
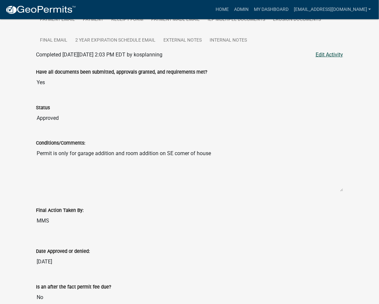
click at [322, 56] on link "Edit Activity" at bounding box center [329, 55] width 27 height 8
click at [342, 53] on link "Edit Activity" at bounding box center [329, 55] width 27 height 8
select select "4d3913d6-5a87-4fbb-afdb-cf4209782895"
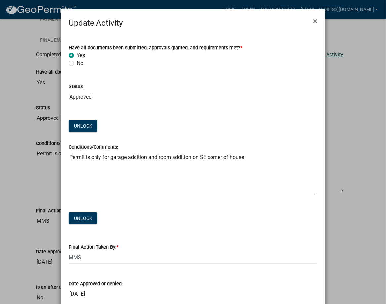
click at [323, 54] on ngb-modal-window "Update Activity × Have all documents been submitted, approvals granted, and req…" at bounding box center [193, 152] width 386 height 304
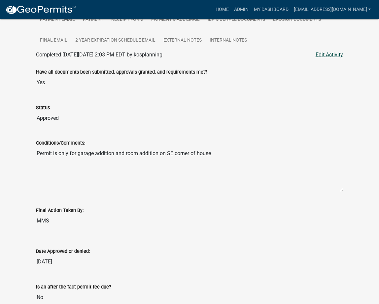
click at [318, 51] on link "Edit Activity" at bounding box center [329, 55] width 27 height 8
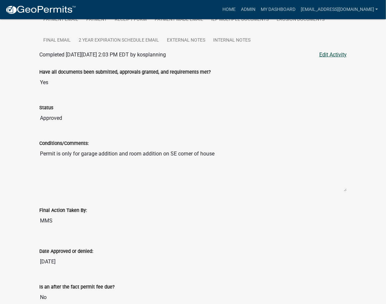
select select "4d3913d6-5a87-4fbb-afdb-cf4209782895"
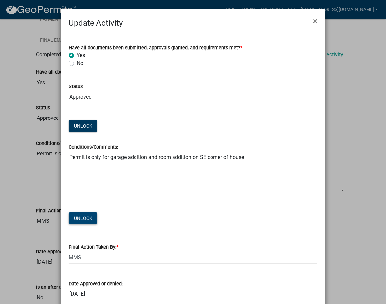
click at [83, 214] on button "Unlock" at bounding box center [83, 218] width 29 height 12
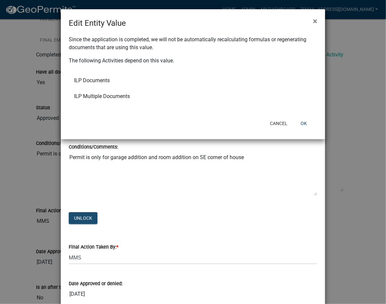
select select "4d3913d6-5a87-4fbb-afdb-cf4209782895"
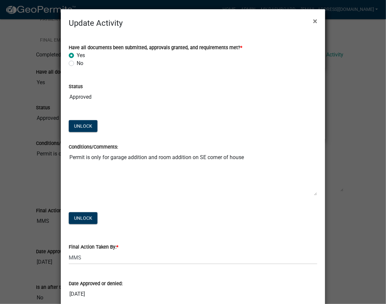
drag, startPoint x: 66, startPoint y: 158, endPoint x: 258, endPoint y: 161, distance: 191.8
click at [258, 161] on textarea "Permit is only for garage addition and room addition on SE corner of house" at bounding box center [193, 173] width 248 height 45
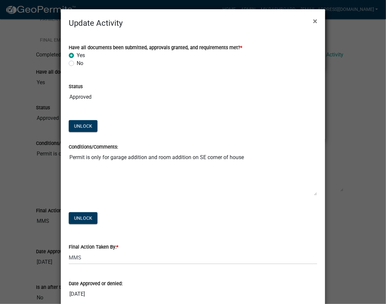
click at [258, 161] on textarea "Permit is only for garage addition and room addition on SE corner of house" at bounding box center [193, 173] width 248 height 45
click at [272, 156] on textarea "Permit is only for garage addition and room addition on SE corner of house" at bounding box center [193, 173] width 248 height 45
click at [244, 162] on textarea "Permit is only for garage addition and room addition on SE corner of house" at bounding box center [193, 173] width 248 height 45
click at [78, 218] on button "Unlock" at bounding box center [83, 218] width 29 height 12
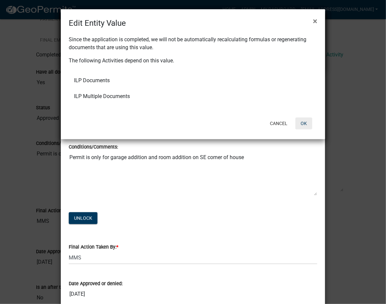
click at [305, 123] on button "OK" at bounding box center [303, 124] width 17 height 12
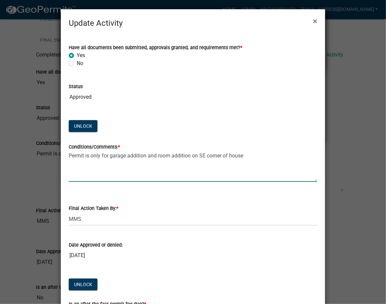
click at [223, 151] on textarea "Permit is only for garage addition and room addition on SE corner of house" at bounding box center [193, 166] width 248 height 31
click at [223, 152] on textarea "Permit is only for garage addition and room addition on SE corner of house" at bounding box center [193, 166] width 248 height 31
type textarea "a"
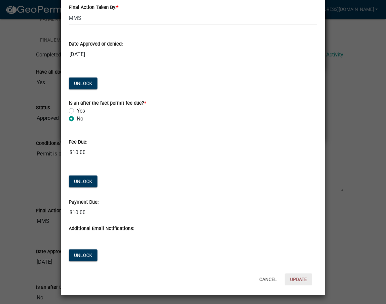
type textarea "AS REVISED UPPER DECK SIZE"
click at [300, 275] on button "Update" at bounding box center [298, 280] width 27 height 12
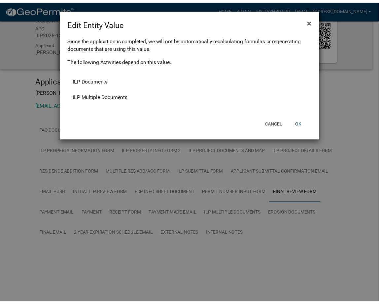
scroll to position [19, 0]
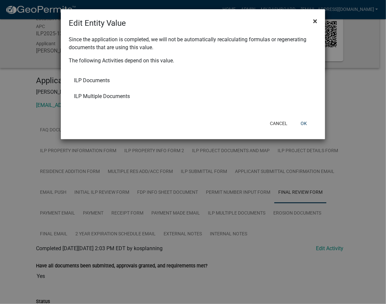
click at [311, 24] on button "×" at bounding box center [314, 21] width 15 height 18
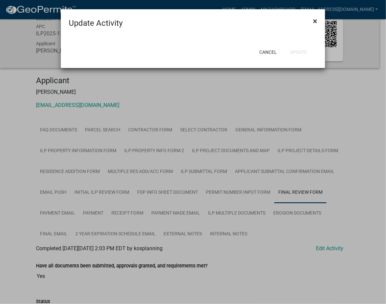
click at [313, 23] on span "×" at bounding box center [315, 21] width 4 height 9
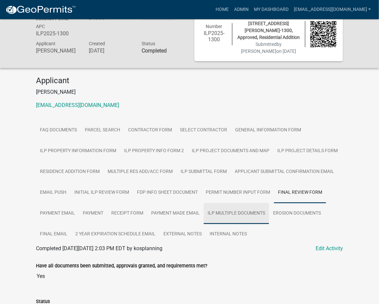
click at [236, 214] on link "ILP Multiple Documents" at bounding box center [236, 213] width 65 height 21
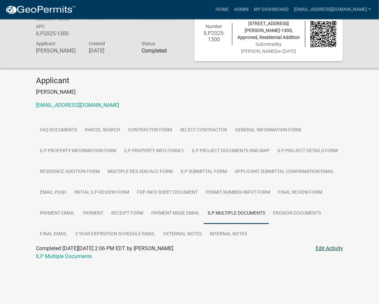
click at [323, 247] on link "Edit Activity" at bounding box center [329, 249] width 27 height 8
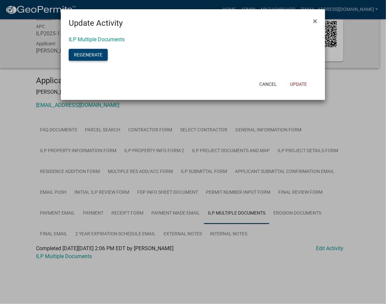
click at [85, 54] on button "Regenerate" at bounding box center [88, 55] width 39 height 12
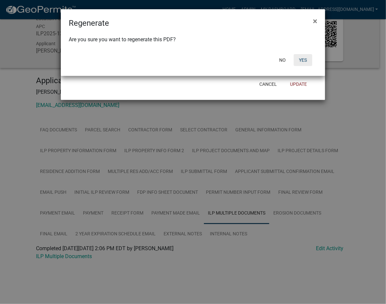
click at [306, 58] on button "Yes" at bounding box center [302, 60] width 18 height 12
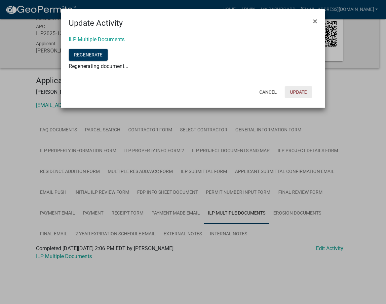
click at [300, 93] on button "Update" at bounding box center [298, 92] width 27 height 12
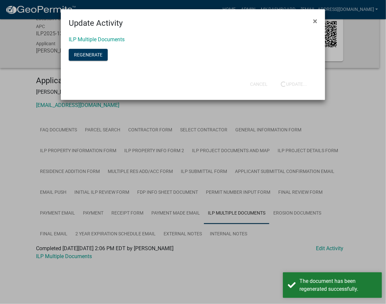
click at [315, 20] on span "×" at bounding box center [315, 21] width 4 height 9
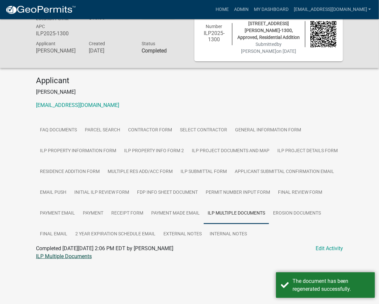
click at [57, 256] on link "ILP Multiple Documents" at bounding box center [64, 256] width 56 height 6
